Goal: Obtain resource: Obtain resource

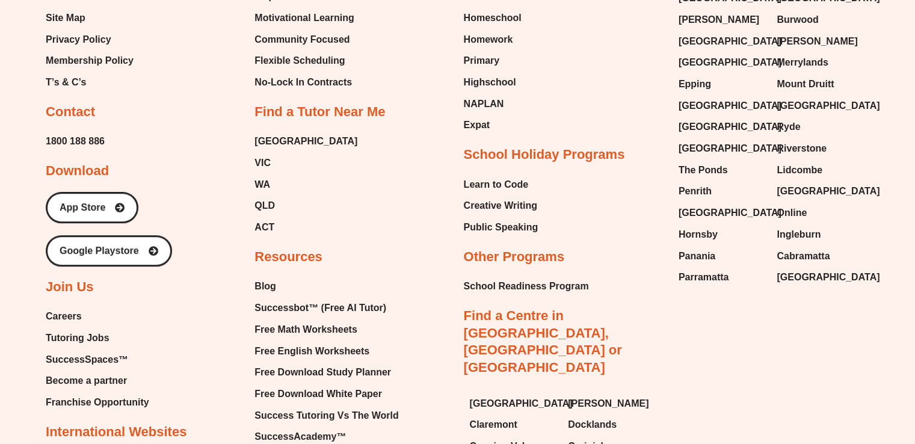
scroll to position [5242, 0]
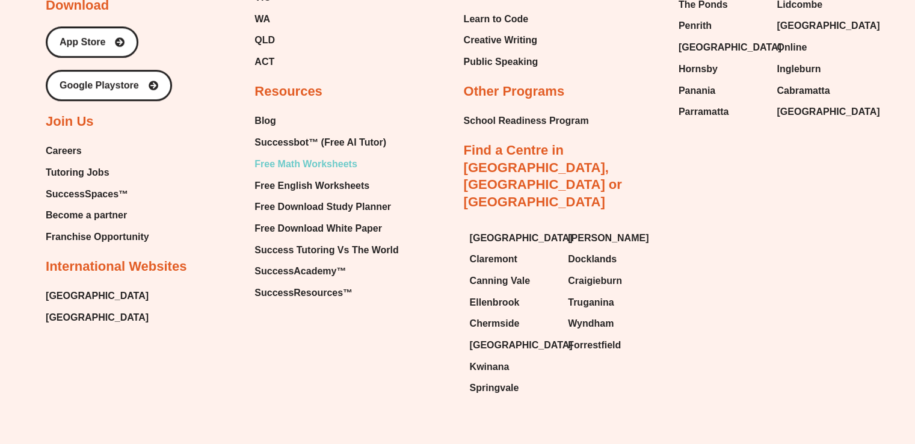
click at [299, 155] on span "Free Math Worksheets" at bounding box center [306, 164] width 102 height 18
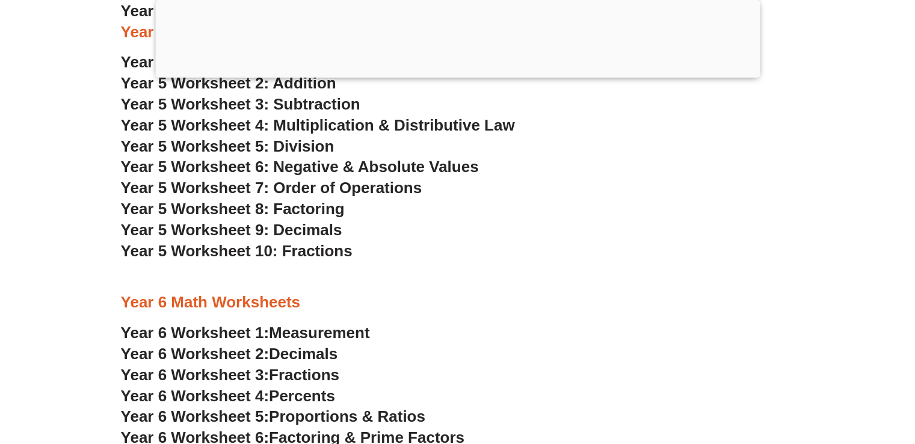
scroll to position [2246, 0]
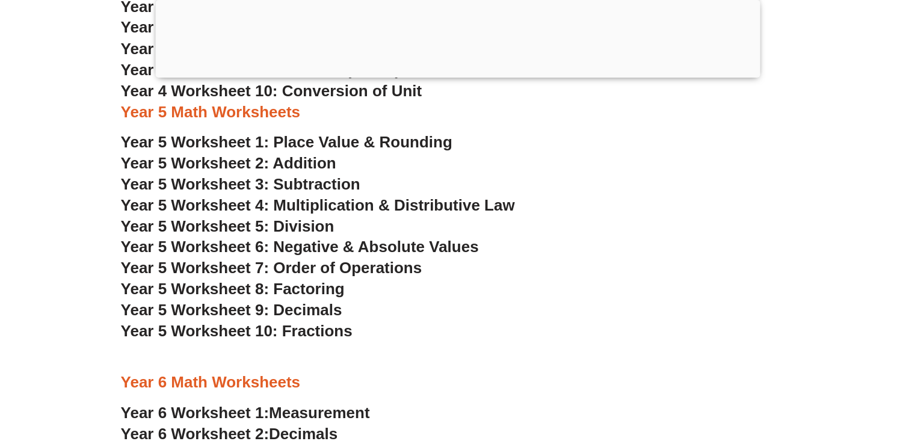
click at [324, 264] on span "Year 5 Worksheet 7: Order of Operations" at bounding box center [272, 267] width 302 height 18
click at [450, 75] on div at bounding box center [457, 75] width 605 height 0
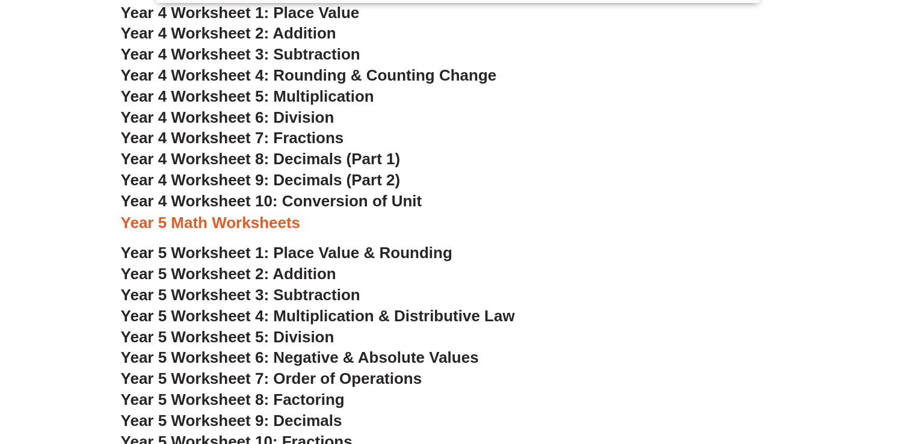
scroll to position [2057, 0]
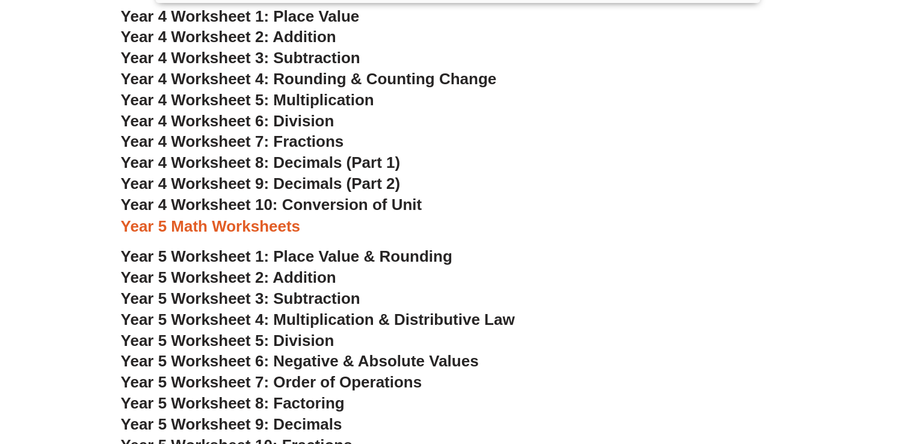
click at [309, 120] on span "Year 4 Worksheet 6: Division" at bounding box center [228, 121] width 214 height 18
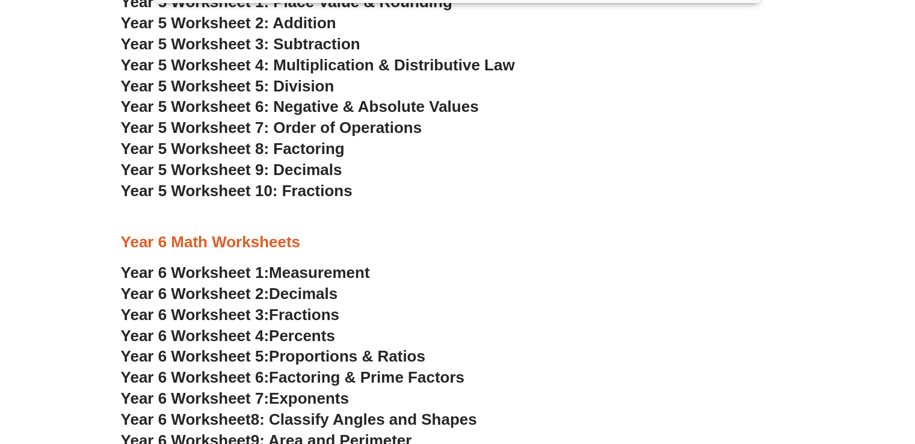
scroll to position [2311, 0]
click at [379, 114] on span "Year 5 Worksheet 6: Negative & Absolute Values" at bounding box center [300, 106] width 358 height 18
click at [318, 145] on span "Year 5 Worksheet 8: Factoring" at bounding box center [233, 149] width 224 height 18
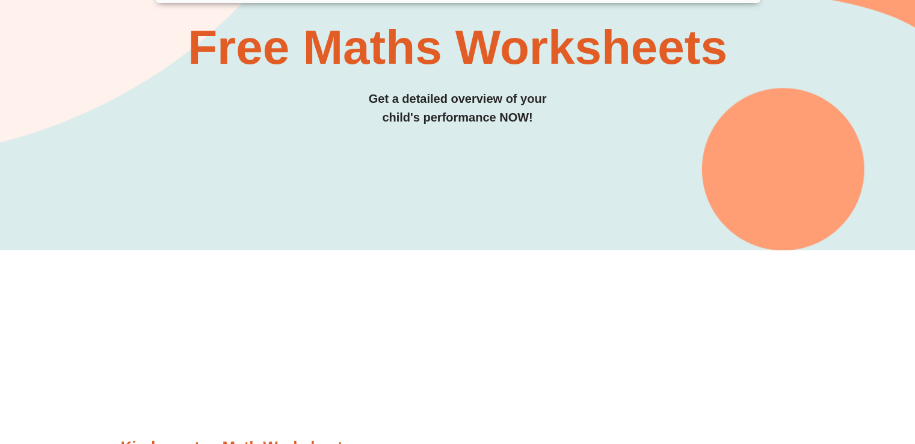
scroll to position [0, 0]
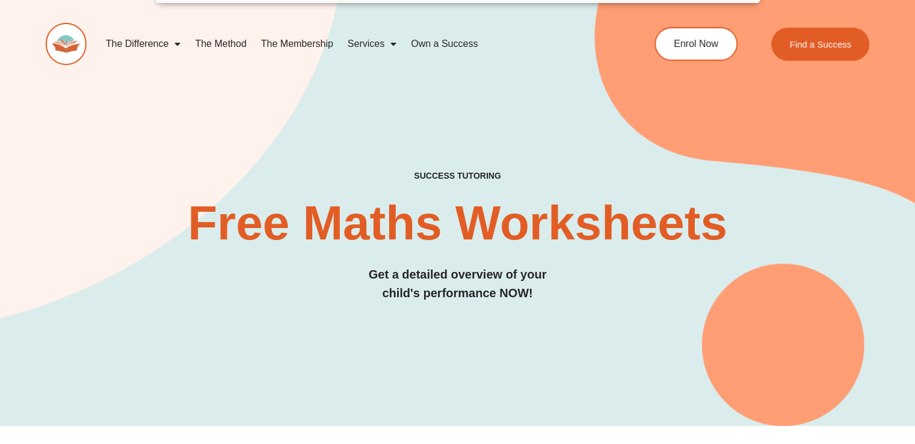
click at [55, 32] on img at bounding box center [66, 44] width 41 height 42
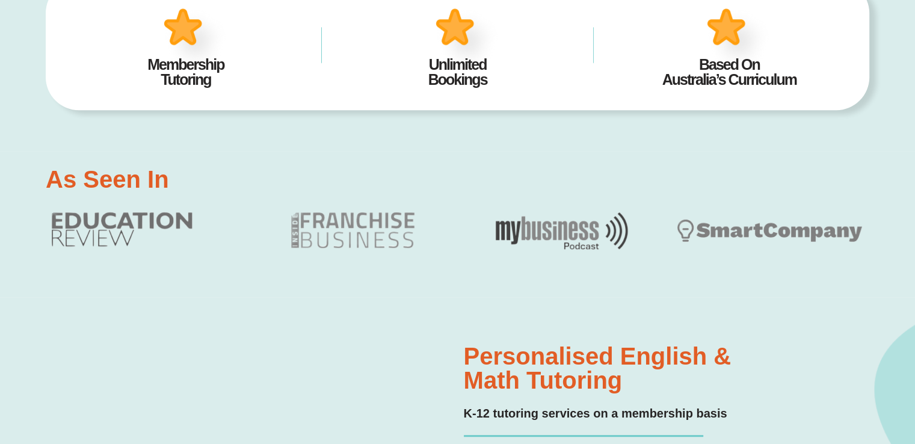
scroll to position [542, 0]
